Goal: Task Accomplishment & Management: Manage account settings

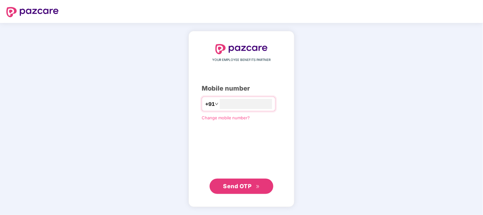
type input "**********"
click at [239, 187] on span "Send OTP" at bounding box center [237, 185] width 28 height 7
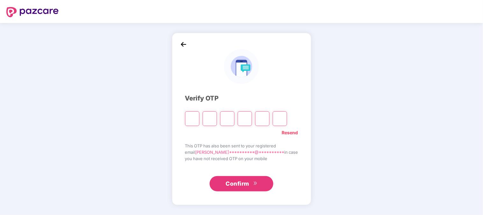
type input "*"
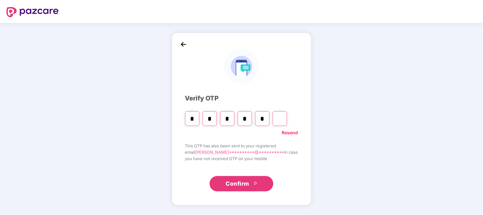
type input "*"
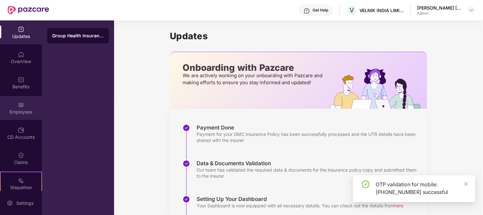
click at [23, 106] on img at bounding box center [21, 105] width 6 height 6
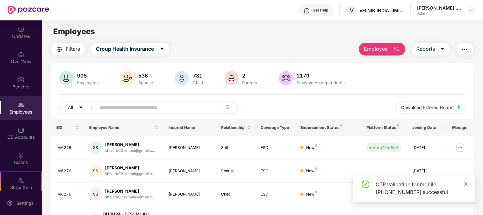
click at [108, 109] on input "text" at bounding box center [156, 108] width 114 height 10
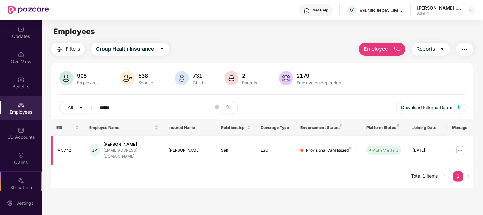
type input "******"
click at [141, 148] on div "[EMAIL_ADDRESS][DOMAIN_NAME]" at bounding box center [130, 153] width 55 height 12
click at [459, 148] on img at bounding box center [460, 150] width 10 height 10
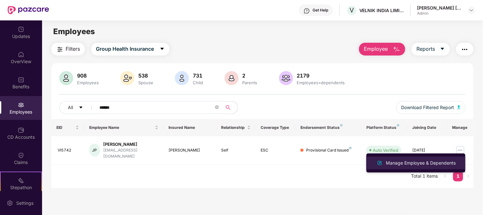
click at [396, 165] on div "Manage Employee & Dependents" at bounding box center [421, 162] width 72 height 7
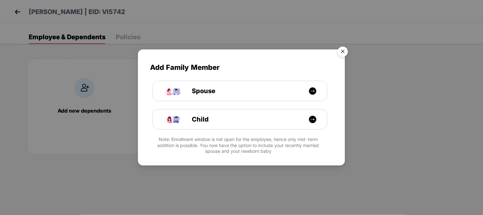
click at [343, 49] on img "Close" at bounding box center [343, 53] width 18 height 18
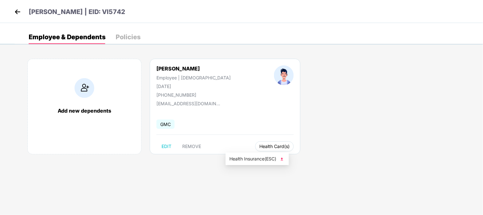
click at [259, 147] on span "Health Card(s)" at bounding box center [274, 146] width 30 height 3
click at [258, 160] on span "Health Insurance(ESC)" at bounding box center [257, 158] width 56 height 7
